Goal: Transaction & Acquisition: Purchase product/service

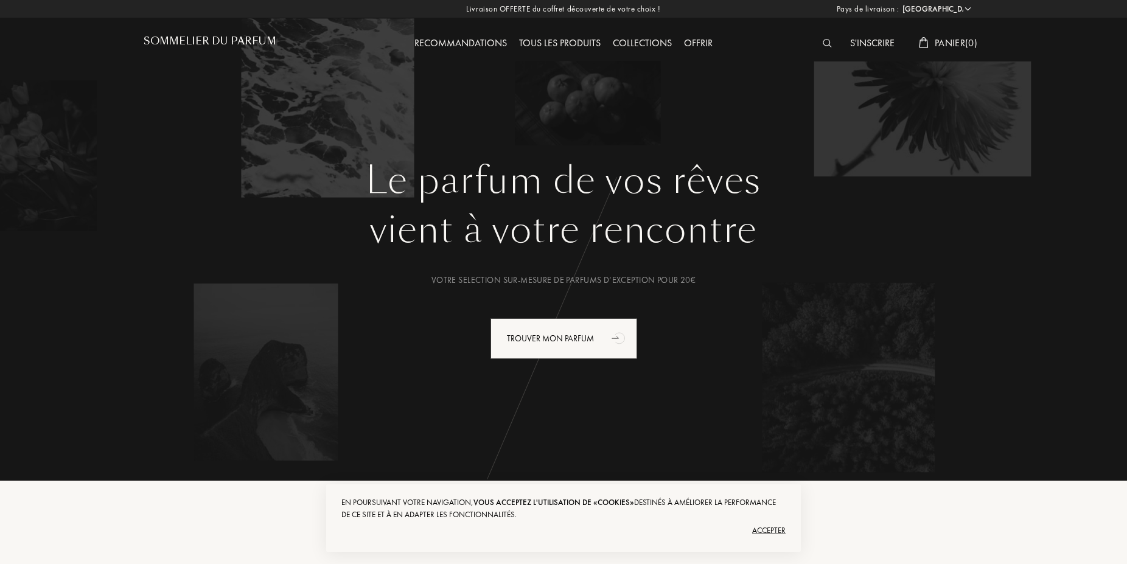
select select "FR"
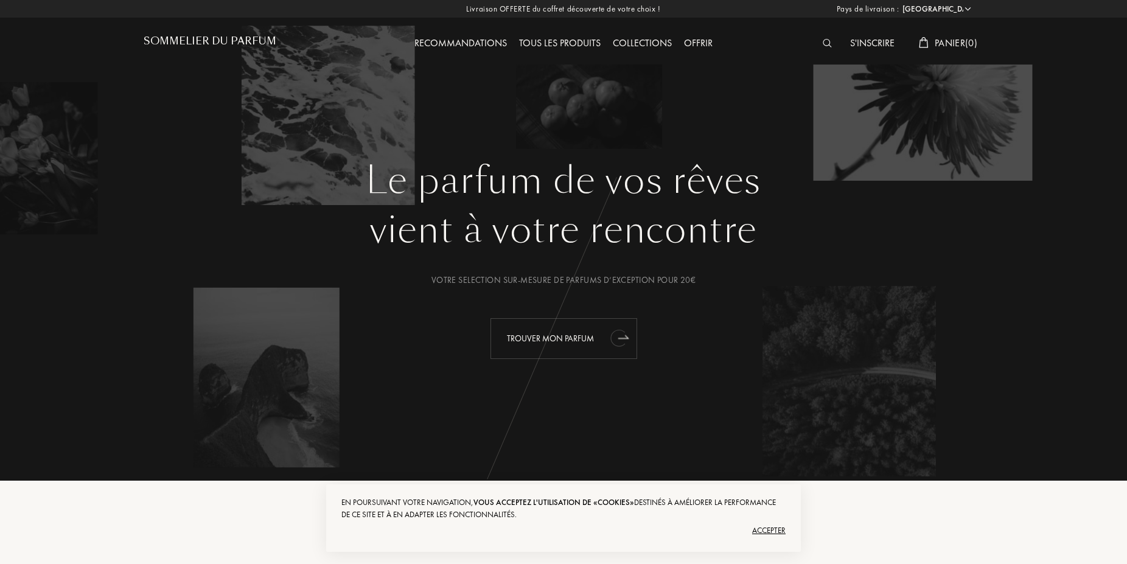
click at [594, 339] on div "Trouver mon parfum" at bounding box center [564, 338] width 147 height 41
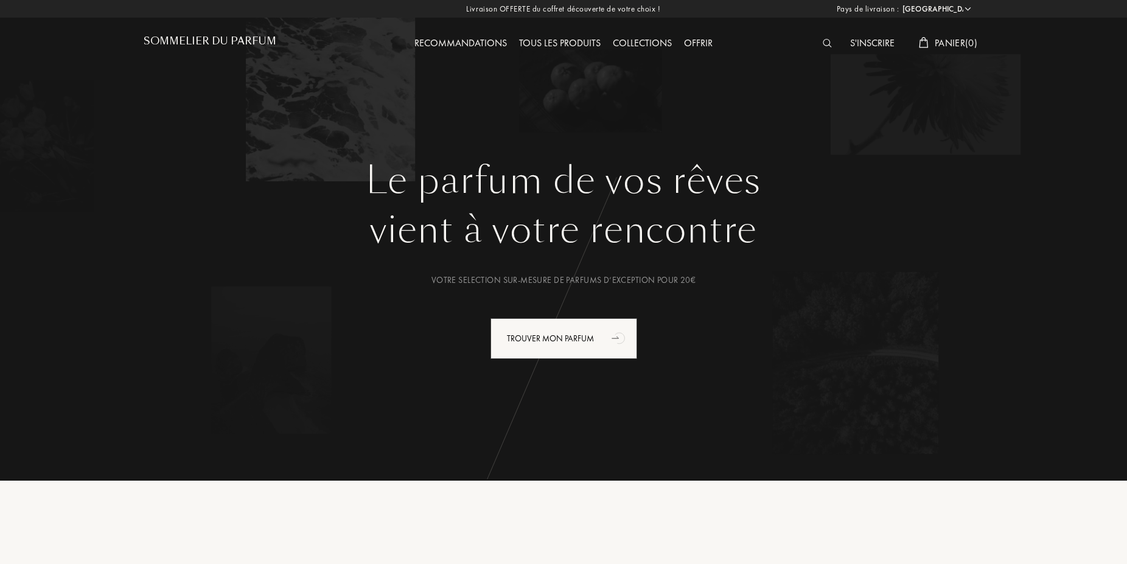
select select "FR"
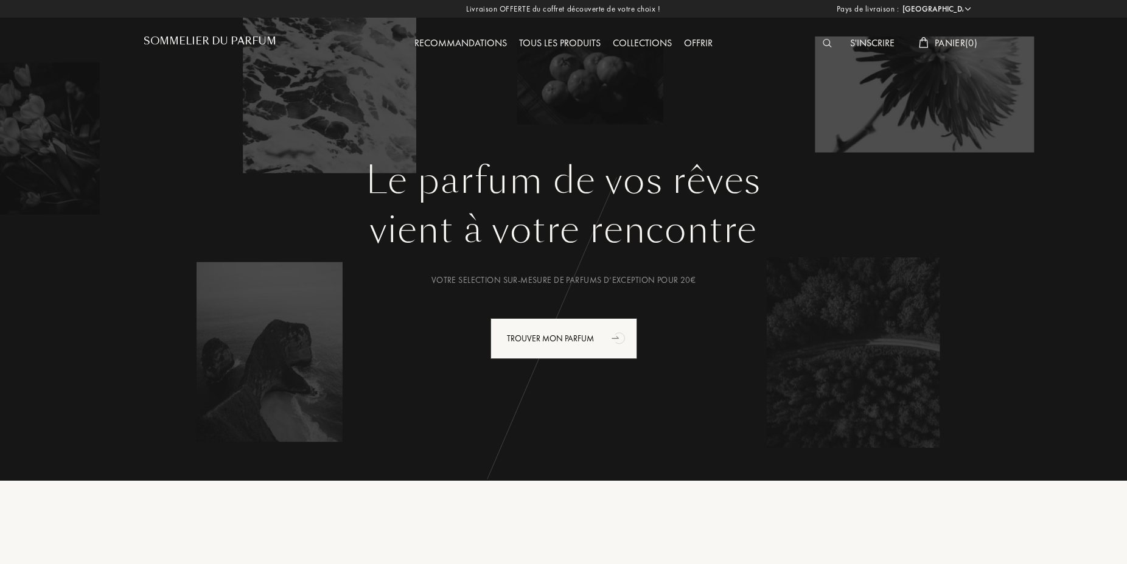
click at [573, 44] on div "Tous les produits" at bounding box center [560, 44] width 94 height 16
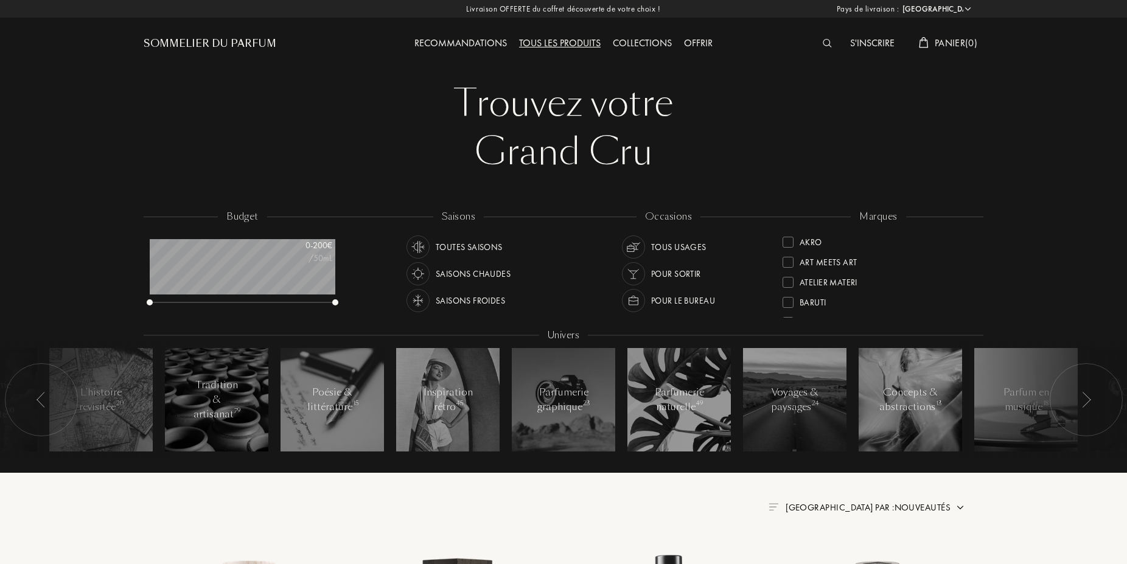
select select "FR"
click at [824, 43] on img at bounding box center [827, 43] width 9 height 9
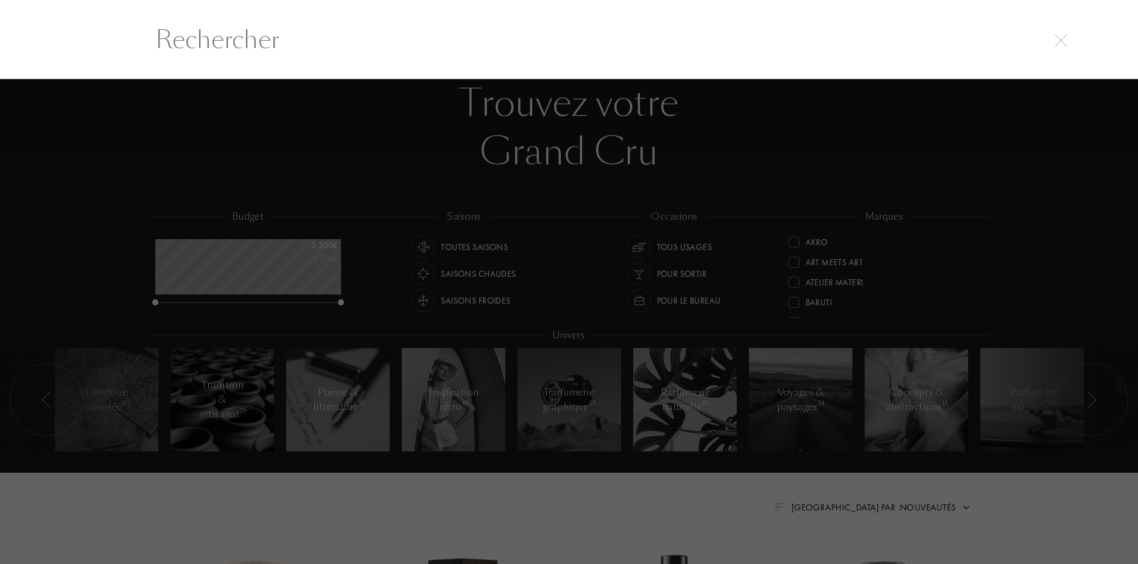
scroll to position [1, 0]
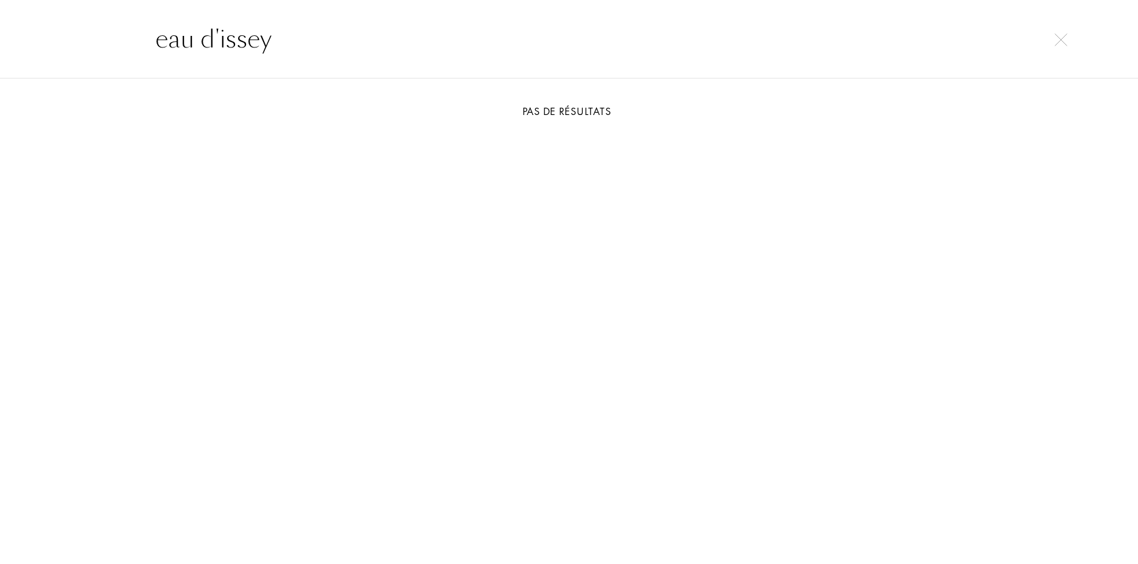
drag, startPoint x: 156, startPoint y: 40, endPoint x: 184, endPoint y: 40, distance: 28.0
click at [160, 40] on input "eau d'issey" at bounding box center [569, 39] width 876 height 37
drag, startPoint x: 231, startPoint y: 33, endPoint x: 148, endPoint y: 32, distance: 82.8
click at [148, 32] on input "l'eau d'issey" at bounding box center [569, 39] width 876 height 37
click at [255, 38] on input "issey" at bounding box center [569, 39] width 876 height 37
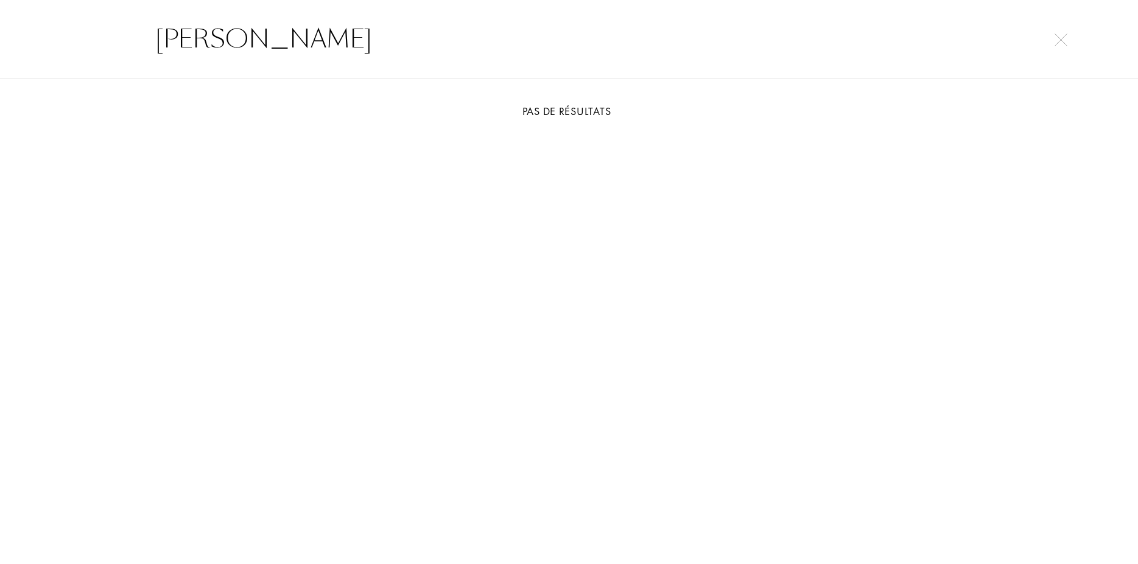
type input "[PERSON_NAME]"
